Goal: Information Seeking & Learning: Find specific fact

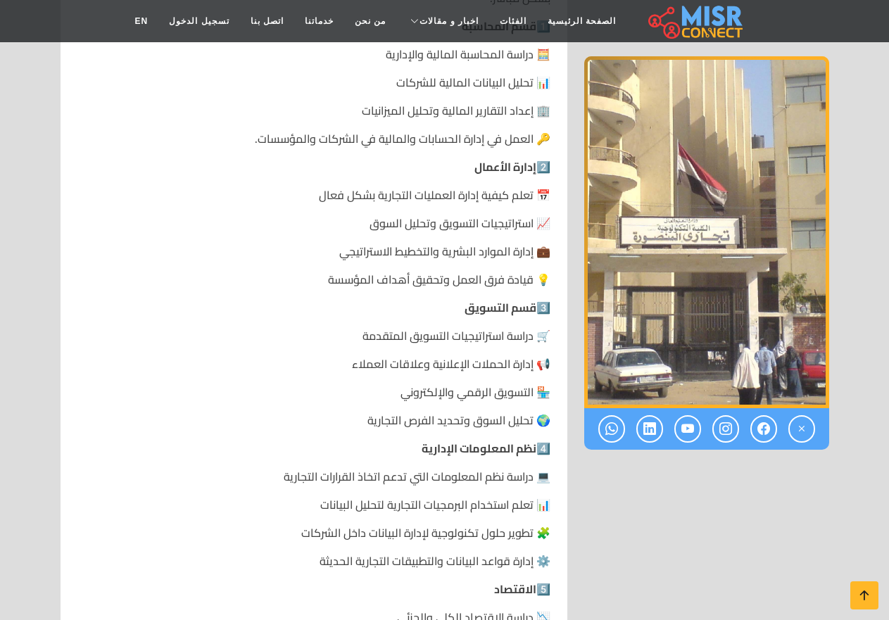
scroll to position [774, 0]
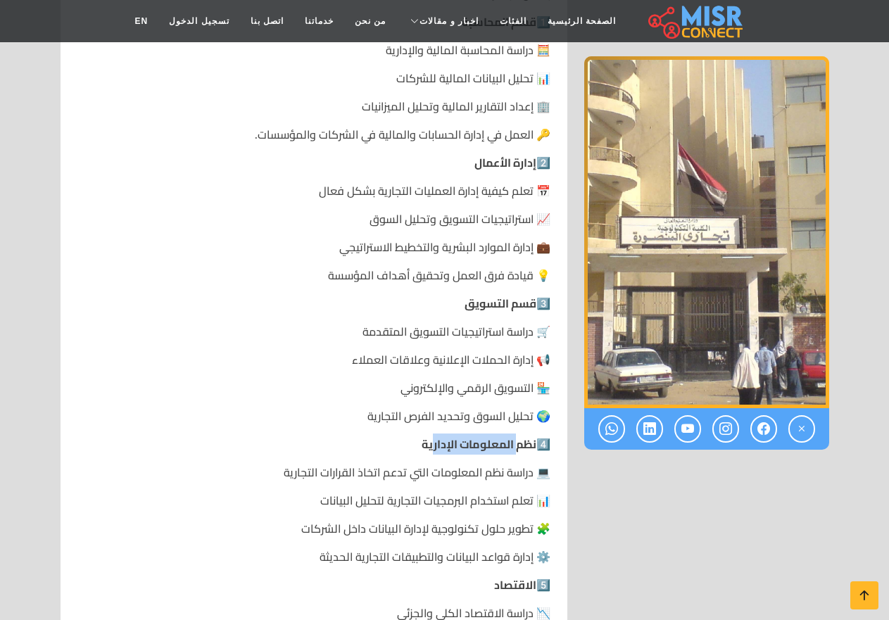
drag, startPoint x: 519, startPoint y: 424, endPoint x: 436, endPoint y: 426, distance: 83.7
click at [436, 433] on strong "نظم المعلومات الإدارية" at bounding box center [478, 443] width 115 height 21
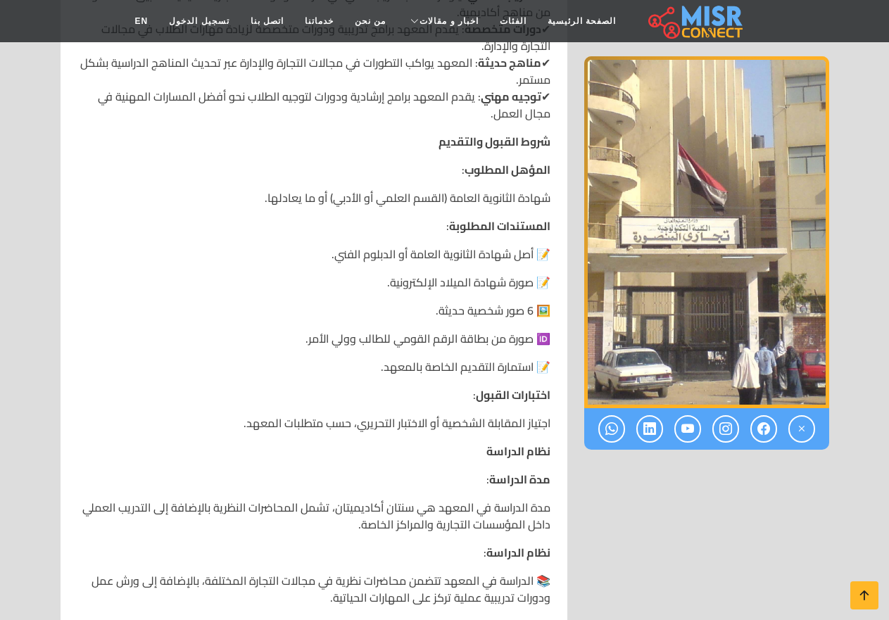
scroll to position [1759, 0]
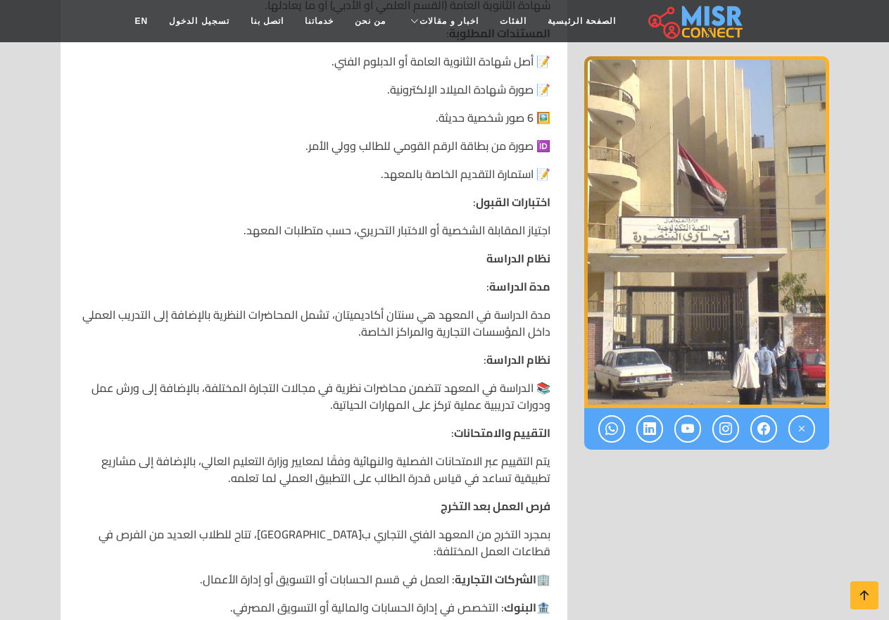
click at [407, 306] on p "مدة الدراسة في المعهد هي سنتان أكاديميتان، تشمل المحاضرات النظرية بالإضافة إلى …" at bounding box center [313, 323] width 473 height 34
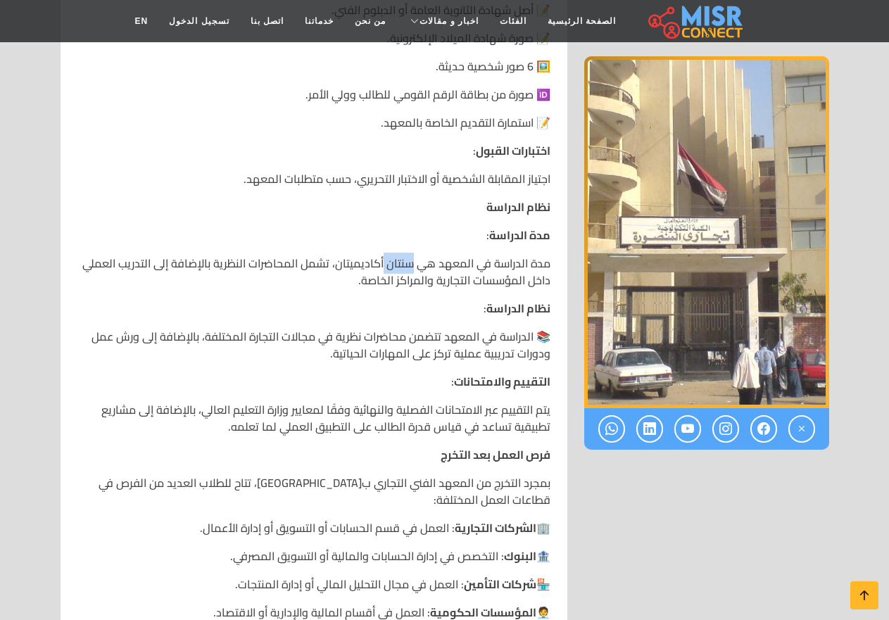
scroll to position [1970, 0]
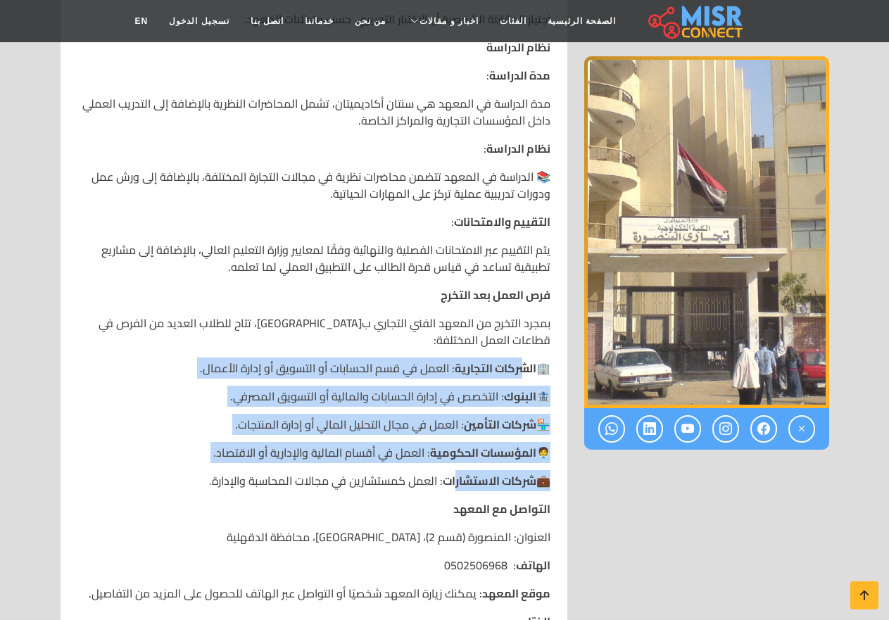
drag, startPoint x: 526, startPoint y: 344, endPoint x: 458, endPoint y: 456, distance: 130.7
click at [504, 388] on p "🏦 البنوك : التخصص في إدارة الحسابات والمالية أو التسويق المصرفي." at bounding box center [313, 396] width 473 height 17
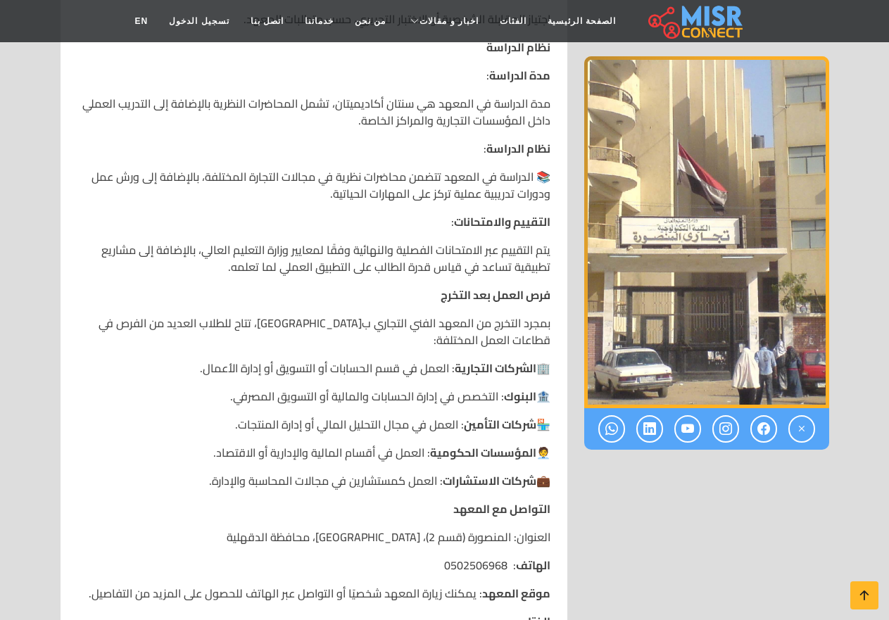
scroll to position [2040, 0]
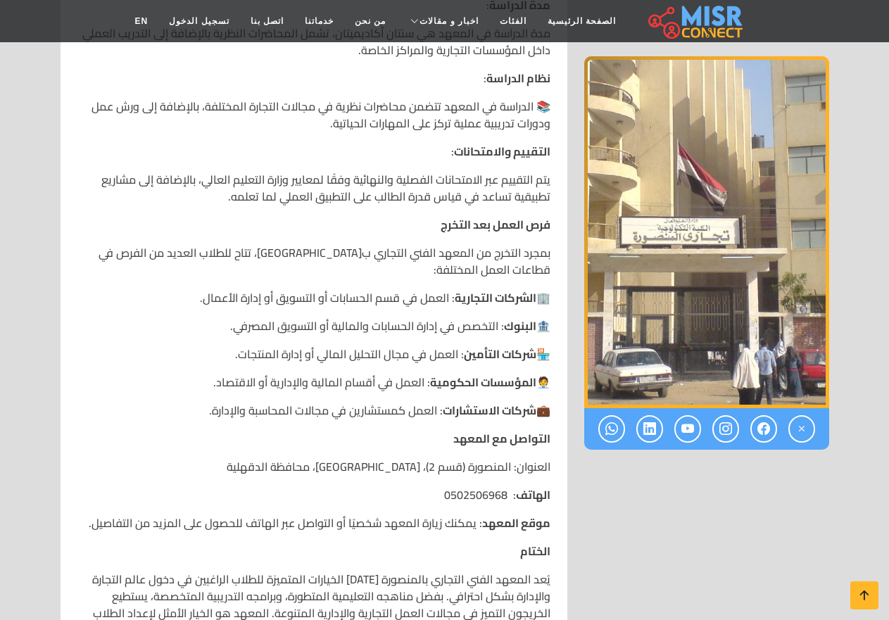
click at [457, 486] on p "الهاتف : 0502506968" at bounding box center [313, 494] width 473 height 17
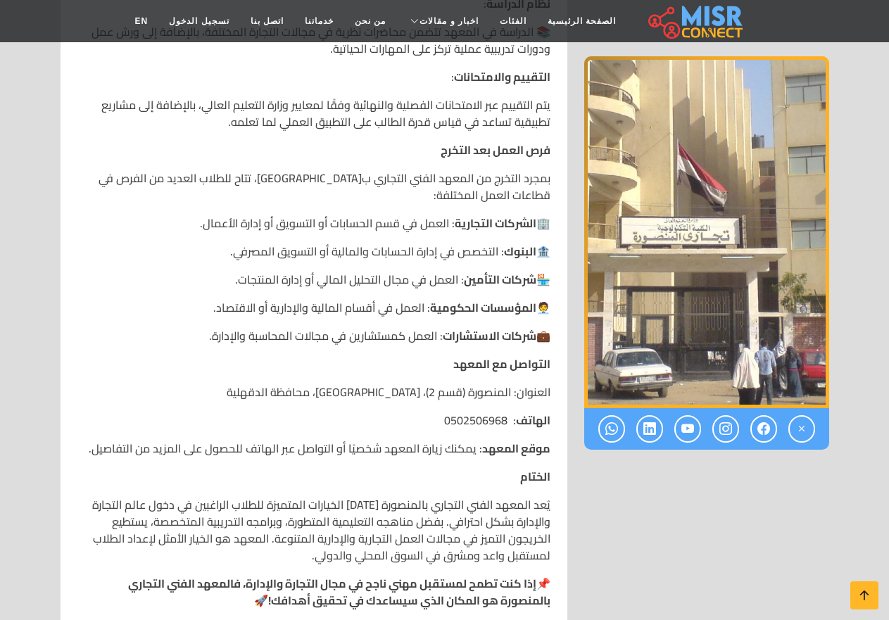
scroll to position [2111, 0]
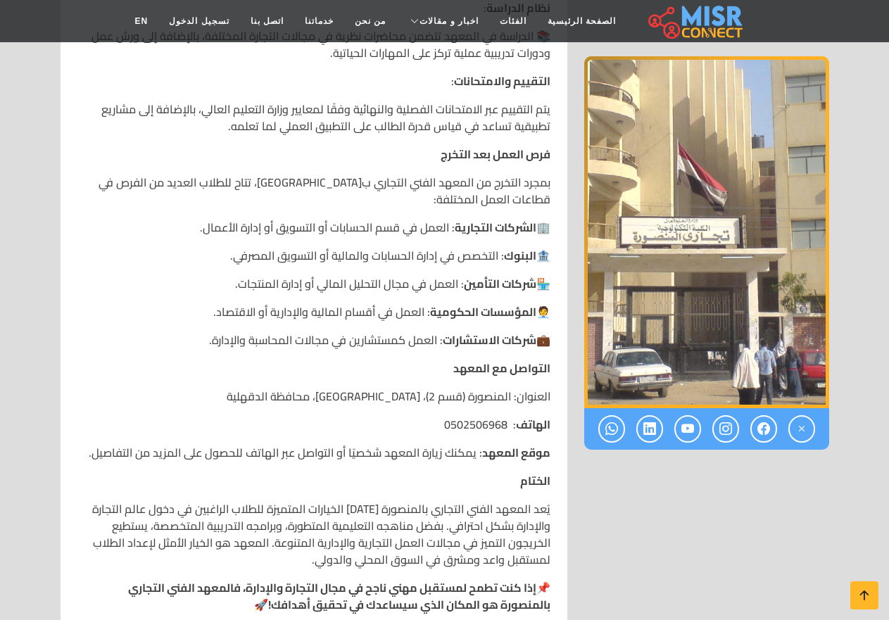
click at [464, 416] on p "الهاتف : 0502506968" at bounding box center [313, 424] width 473 height 17
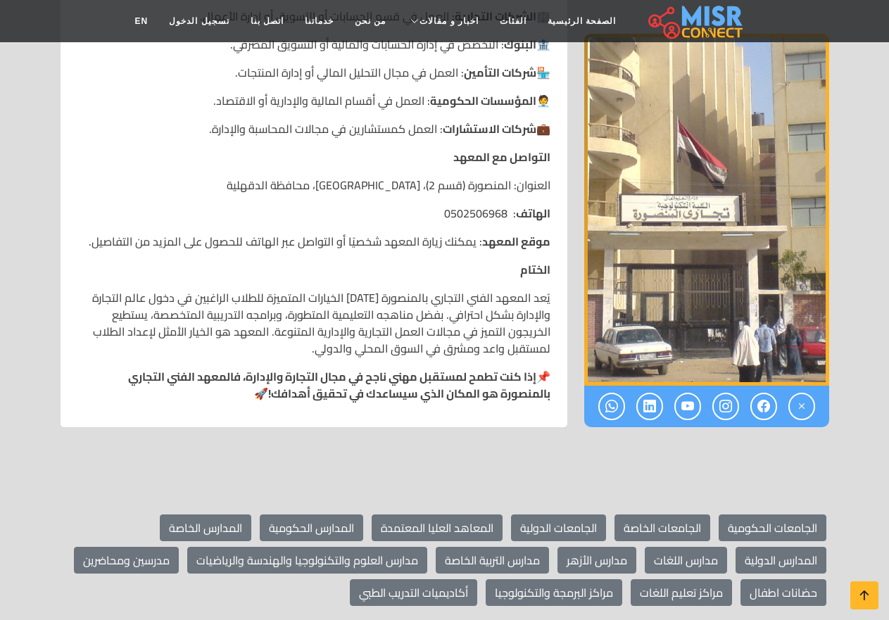
scroll to position [1759, 0]
